Goal: Find specific page/section: Find specific page/section

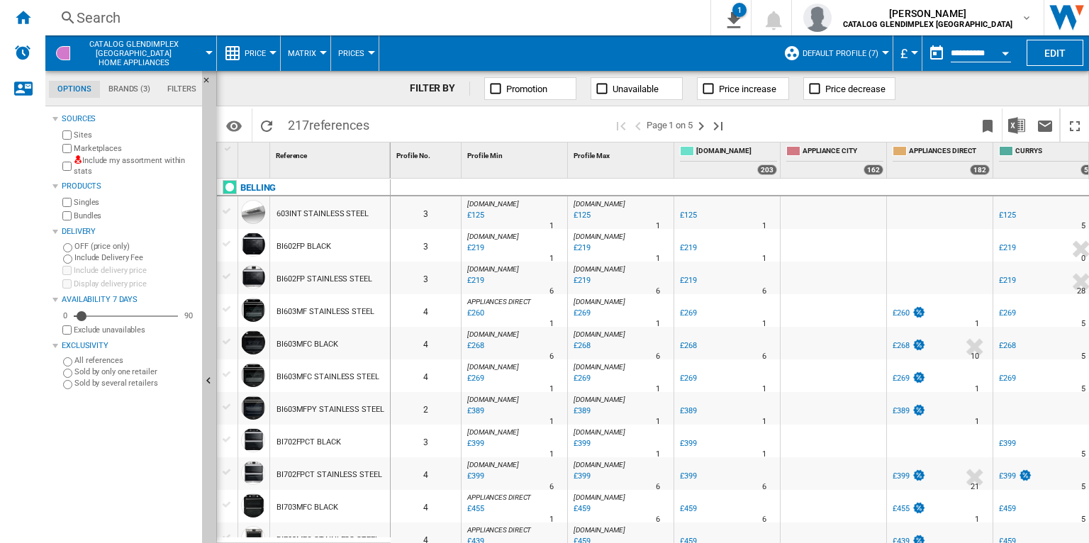
click at [455, 17] on div "Search" at bounding box center [375, 18] width 597 height 20
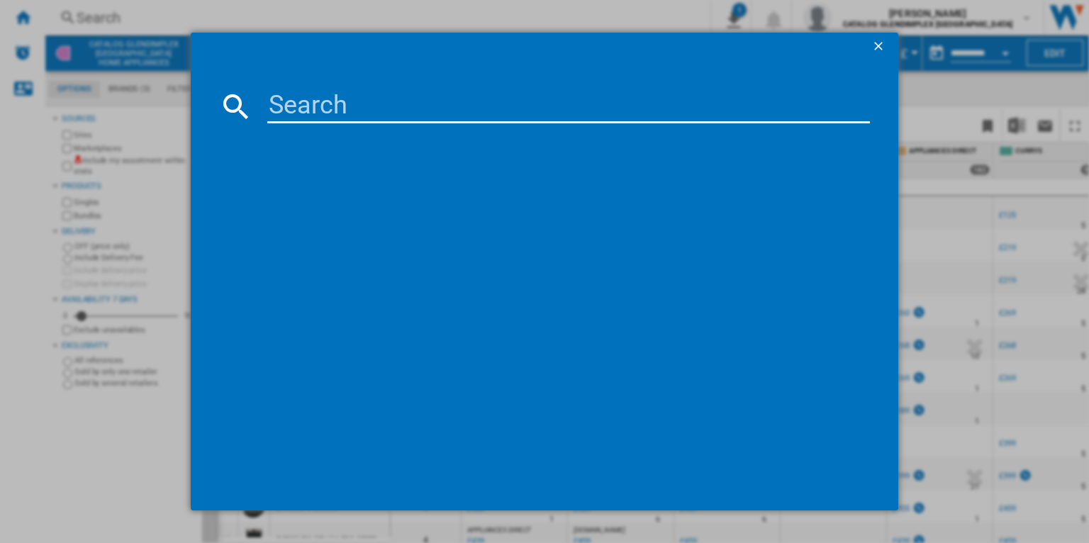
click at [349, 113] on input at bounding box center [568, 106] width 603 height 34
paste input "444412047"
type input "444412047"
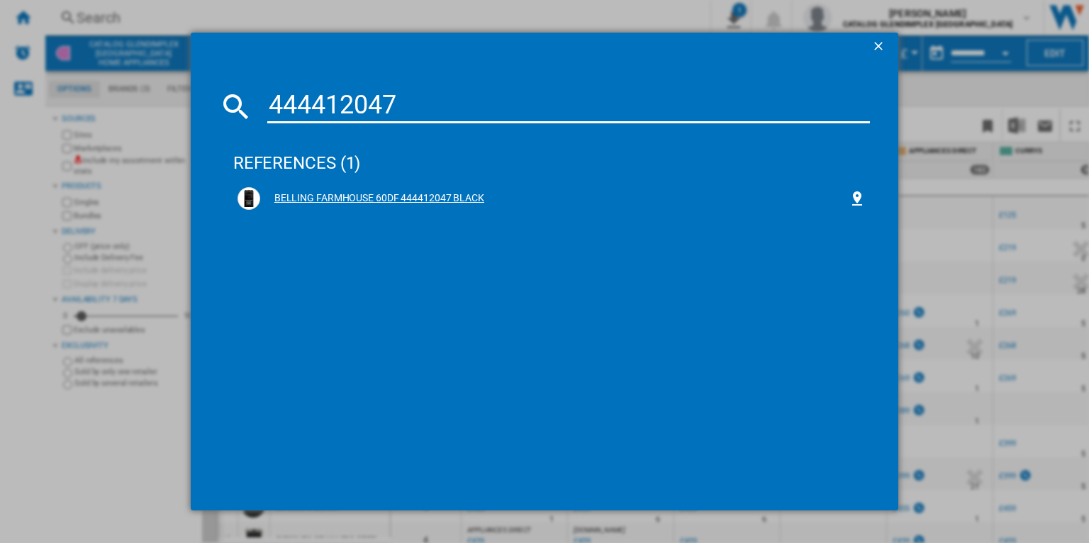
click at [467, 200] on div "BELLING FARMHOUSE 60DF 444412047 BLACK" at bounding box center [554, 198] width 589 height 14
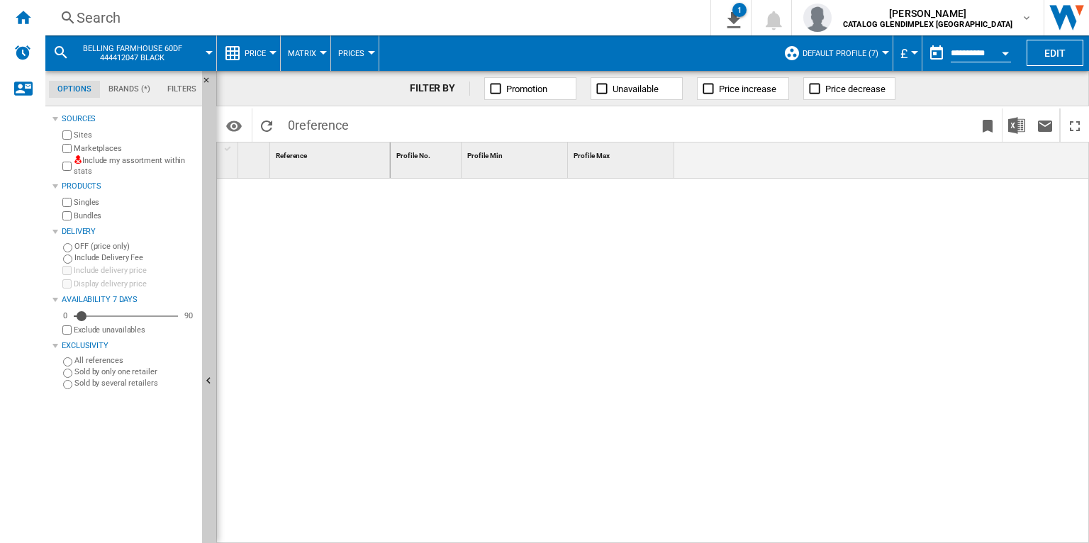
click at [209, 8] on div "Search" at bounding box center [375, 18] width 597 height 20
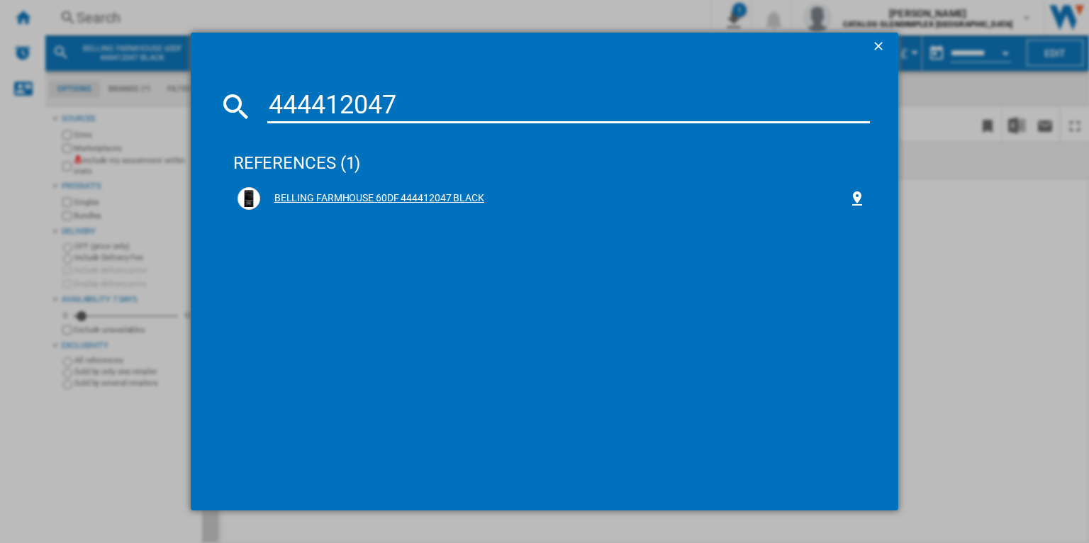
type input "444412047"
click at [289, 191] on div "BELLING FARMHOUSE 60DF 444412047 BLACK" at bounding box center [554, 198] width 589 height 14
click at [313, 199] on div "BELLING FARMHOUSE 60DF 444412047 BLACK" at bounding box center [554, 198] width 589 height 14
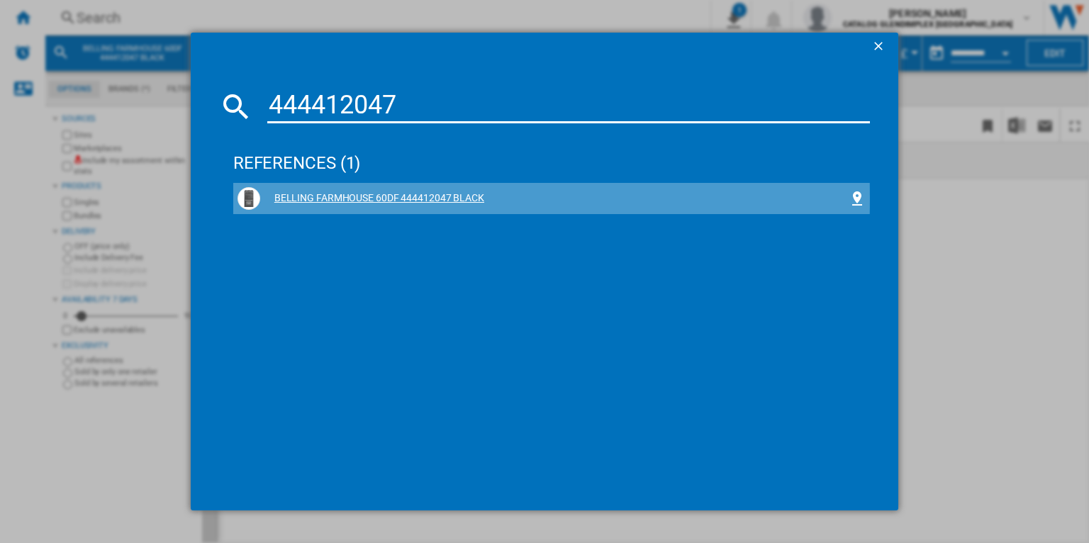
click at [313, 199] on div "BELLING FARMHOUSE 60DF 444412047 BLACK" at bounding box center [554, 198] width 589 height 14
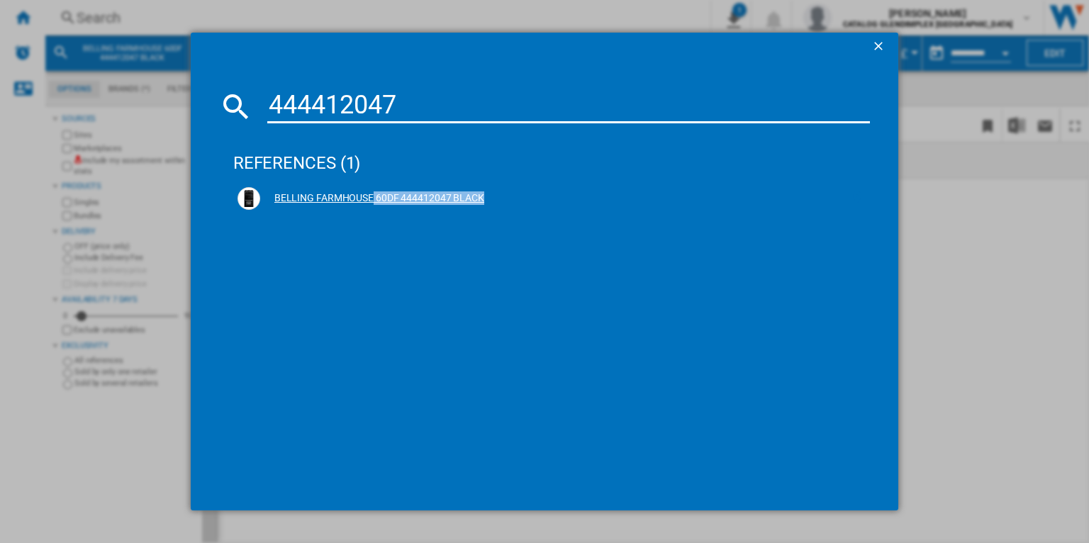
click at [861, 201] on ng-md-icon at bounding box center [857, 198] width 17 height 17
click at [882, 46] on ng-md-icon "getI18NText('BUTTONS.CLOSE_DIALOG')" at bounding box center [880, 47] width 17 height 17
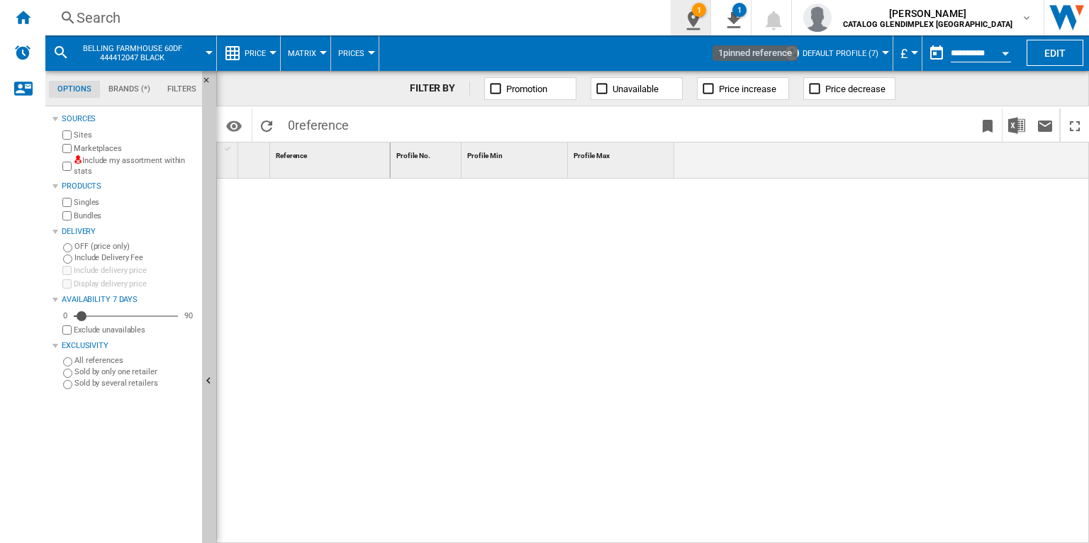
click at [699, 18] on ng-md-icon "1\a pinned reference" at bounding box center [690, 18] width 17 height 18
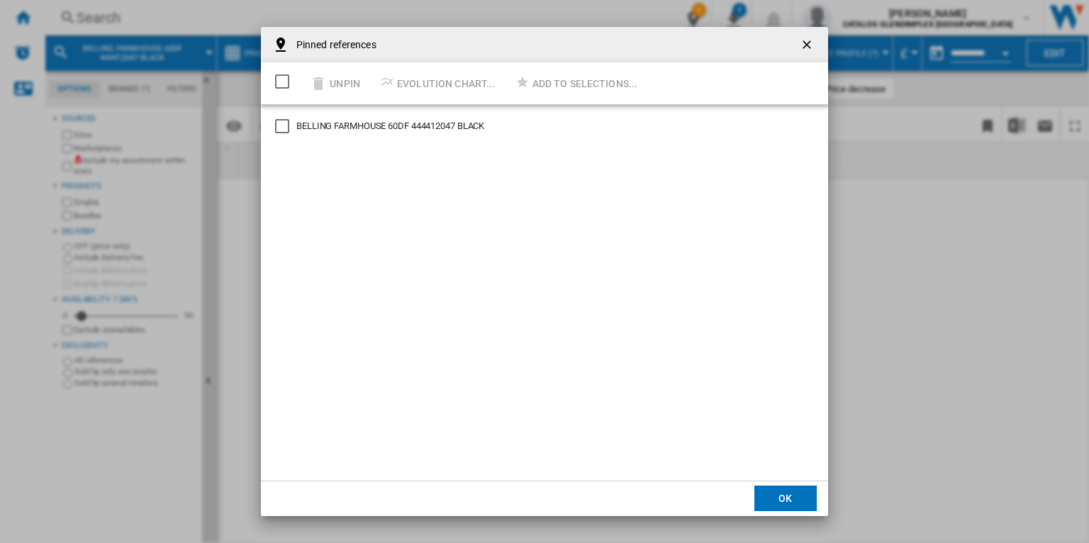
click at [397, 130] on div "BELLING FARMHOUSE 60DF 444412047 BLACK" at bounding box center [390, 126] width 188 height 13
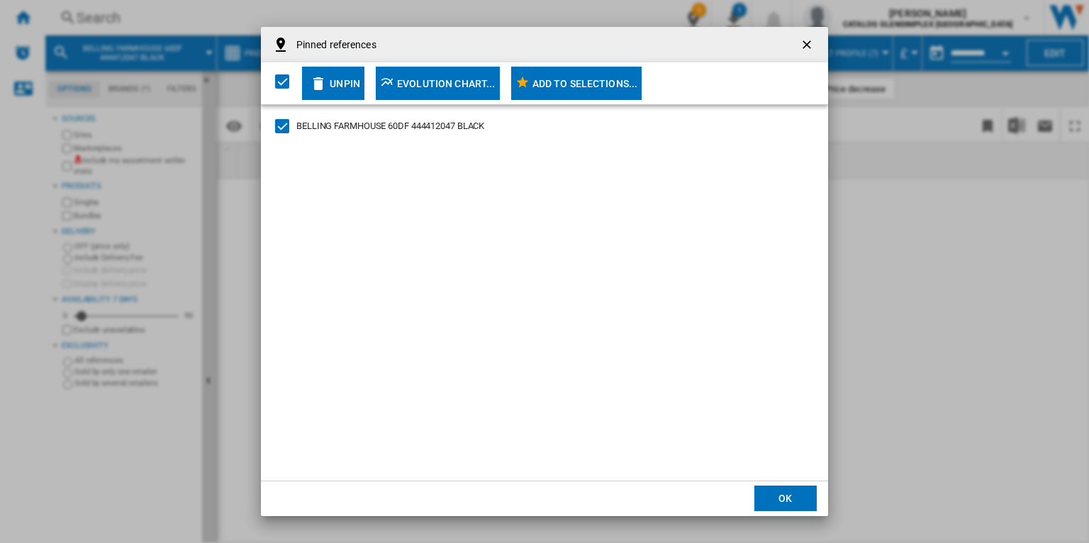
click at [436, 83] on div "Evolution chart..." at bounding box center [446, 84] width 99 height 26
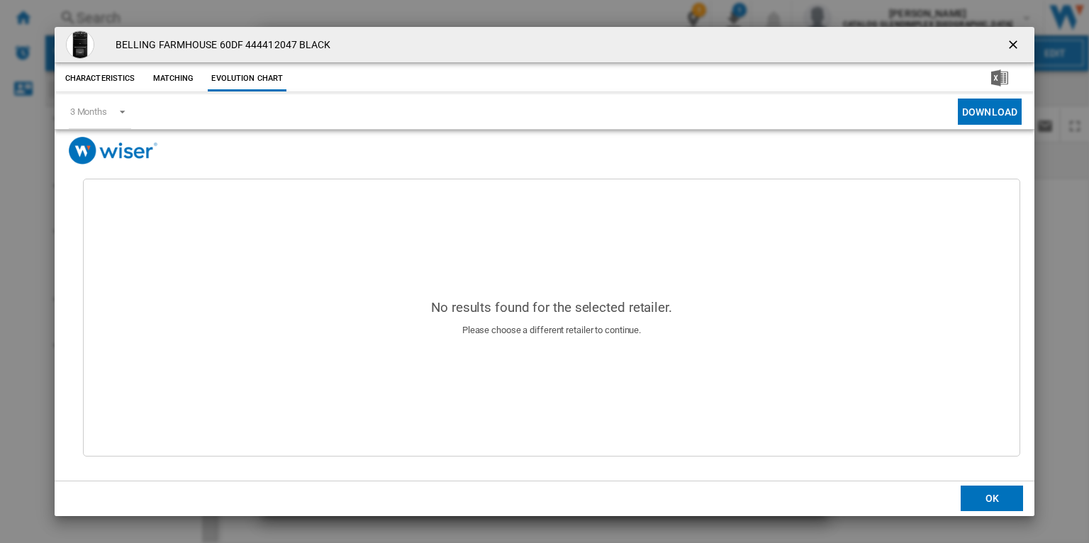
click at [1011, 47] on ng-md-icon "getI18NText('BUTTONS.CLOSE_DIALOG')" at bounding box center [1014, 46] width 17 height 17
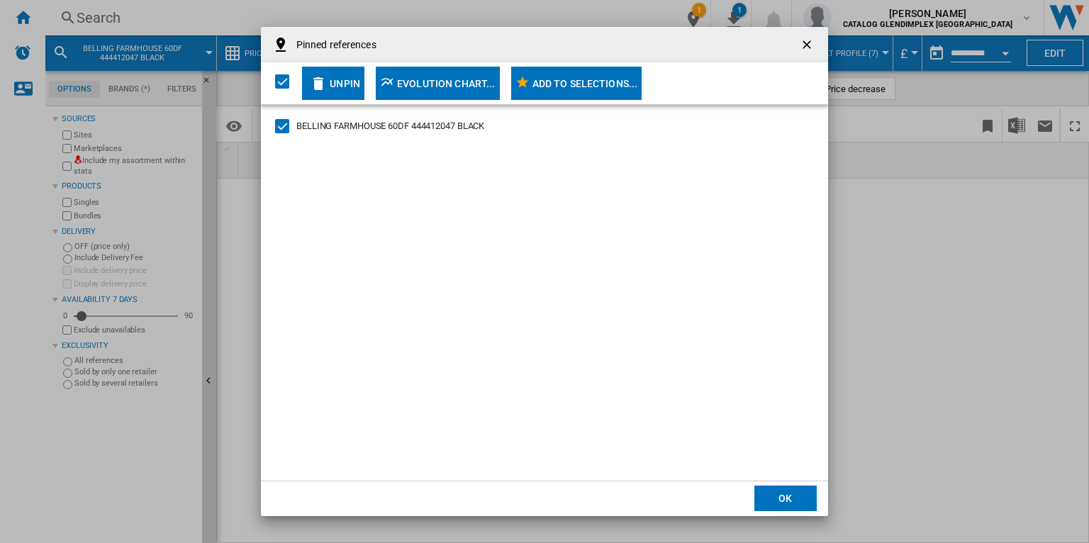
click at [805, 43] on ng-md-icon "getI18NText('BUTTONS.CLOSE_DIALOG')" at bounding box center [808, 46] width 17 height 17
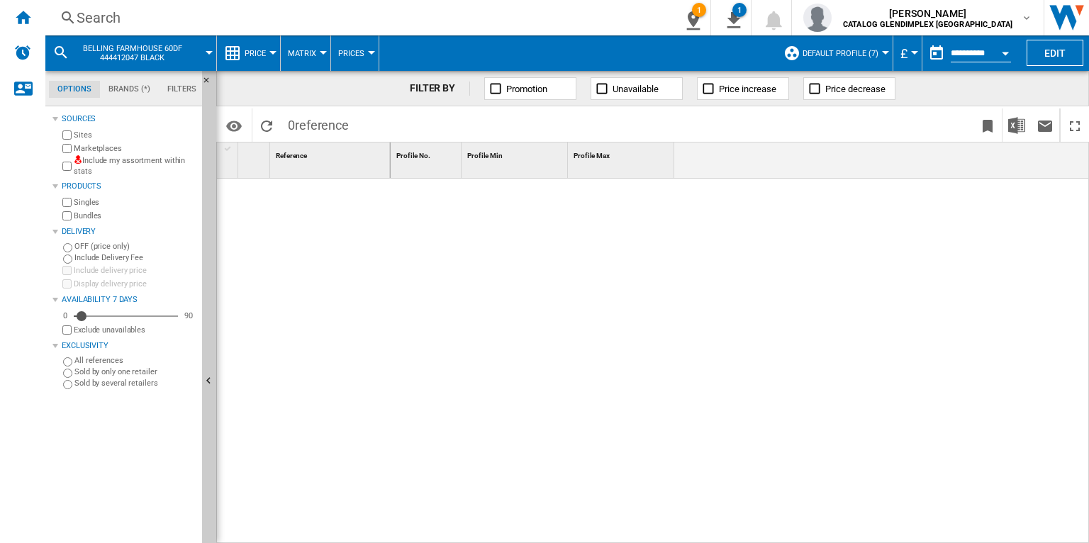
click at [863, 50] on span "Default profile (7)" at bounding box center [841, 53] width 76 height 9
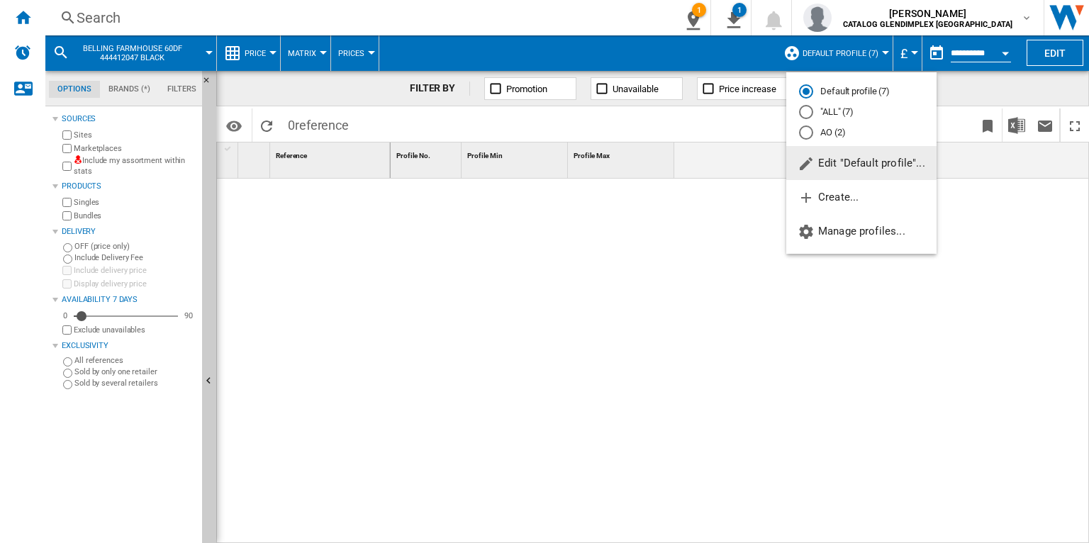
click at [843, 110] on md-radio-button ""ALL" (7)" at bounding box center [861, 112] width 125 height 13
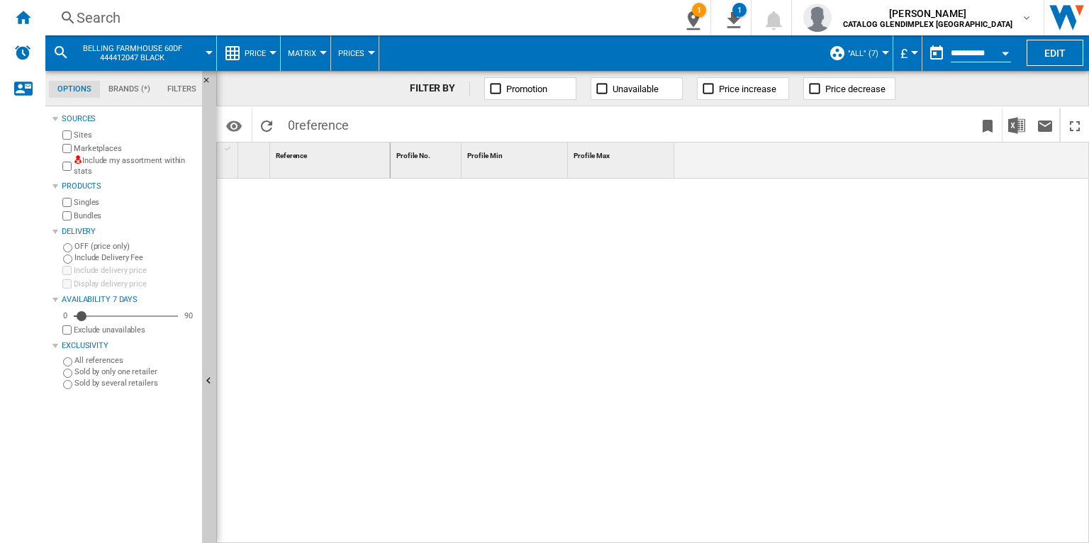
click at [201, 60] on button "BELLING FARMHOUSE 60DF 444412047 BLACK" at bounding box center [139, 52] width 128 height 35
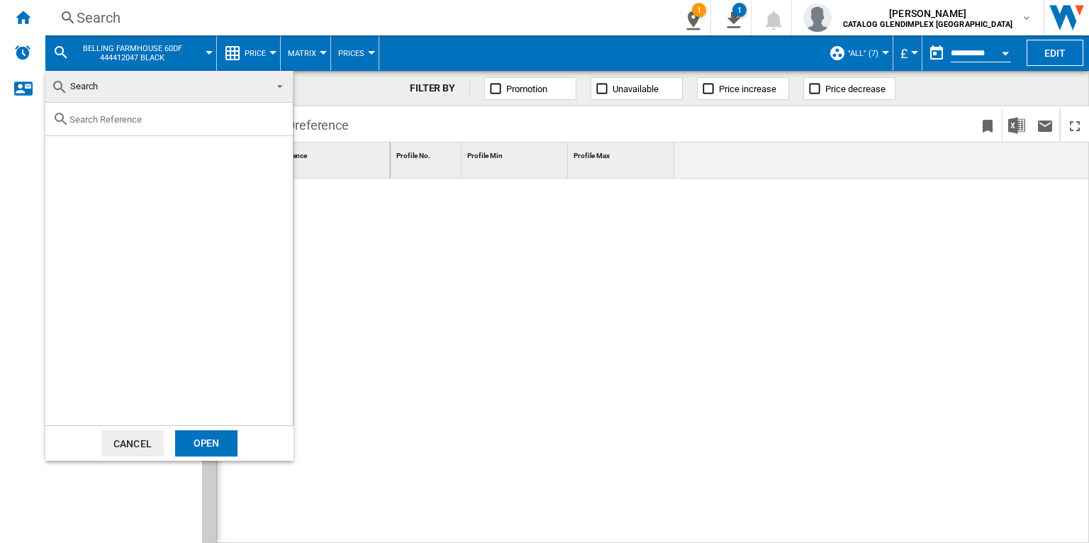
click at [135, 445] on button "Cancel" at bounding box center [132, 443] width 62 height 26
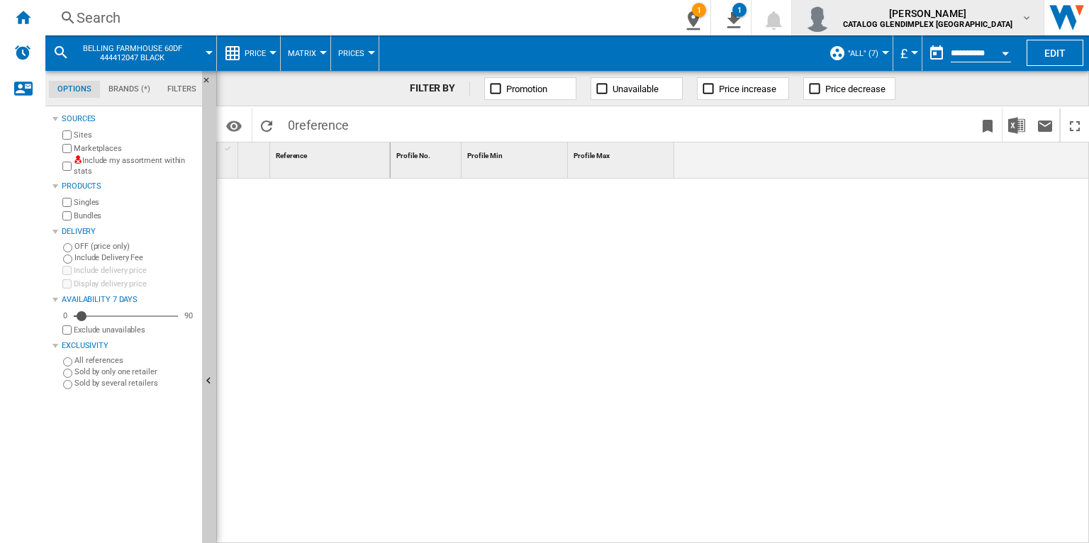
click at [1001, 26] on b "CATALOG GLENDIMPLEX [GEOGRAPHIC_DATA]" at bounding box center [927, 24] width 169 height 9
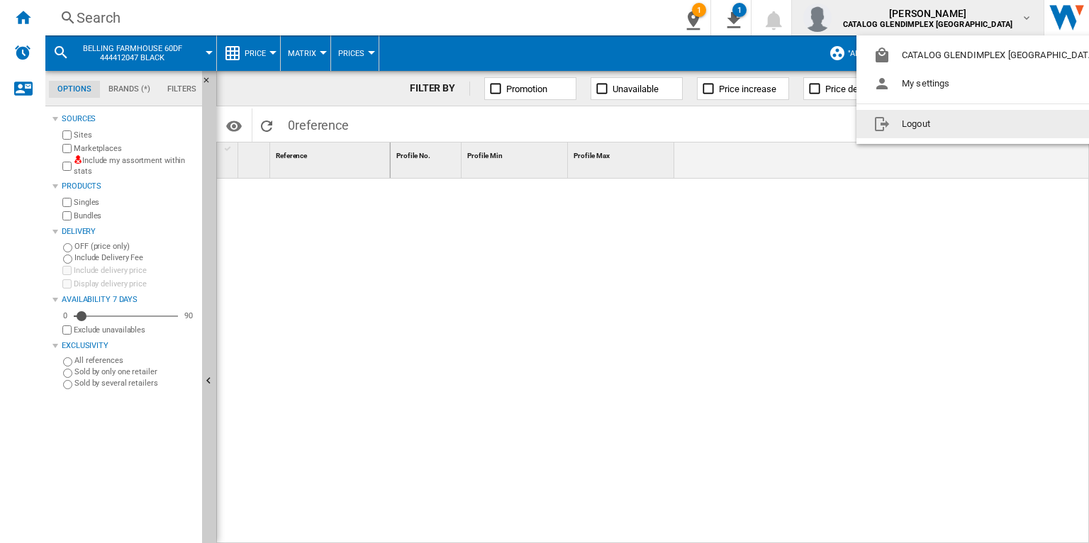
click at [954, 126] on button "Logout" at bounding box center [988, 124] width 262 height 28
